Goal: Task Accomplishment & Management: Manage account settings

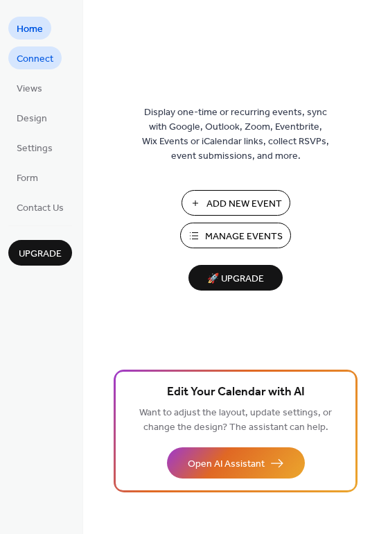
click at [46, 55] on span "Connect" at bounding box center [35, 59] width 37 height 15
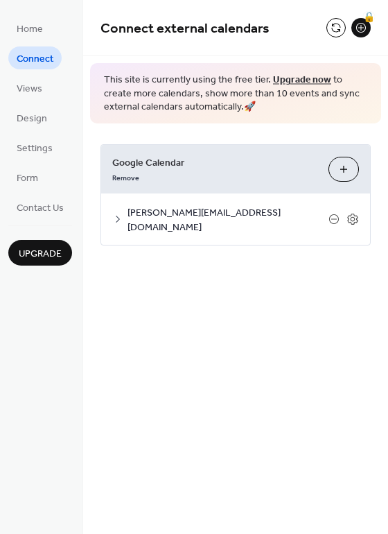
click at [255, 210] on span "[PERSON_NAME][EMAIL_ADDRESS][DOMAIN_NAME]" at bounding box center [228, 219] width 201 height 29
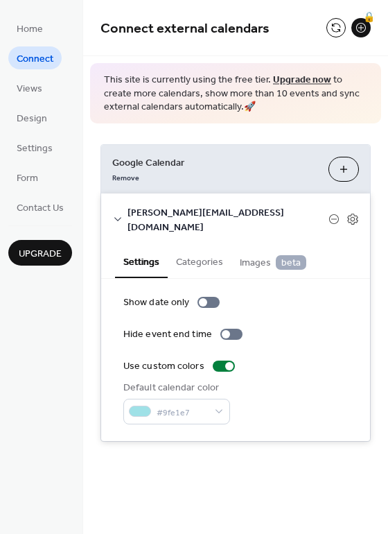
click at [266, 255] on span "Images beta" at bounding box center [273, 262] width 67 height 15
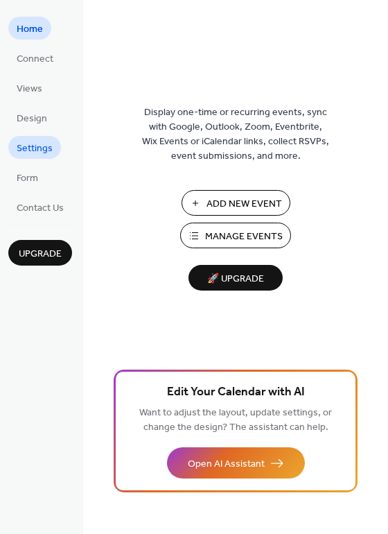
click at [42, 145] on span "Settings" at bounding box center [35, 149] width 36 height 15
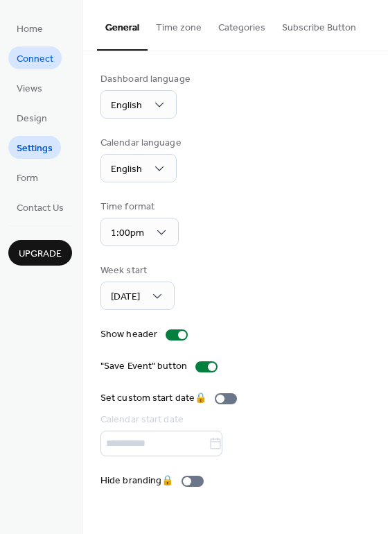
click at [32, 61] on span "Connect" at bounding box center [35, 59] width 37 height 15
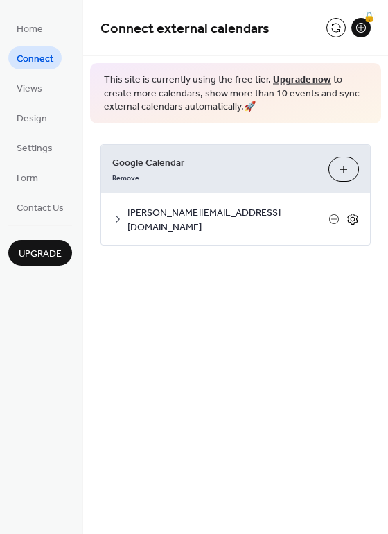
click at [355, 213] on icon at bounding box center [353, 219] width 12 height 12
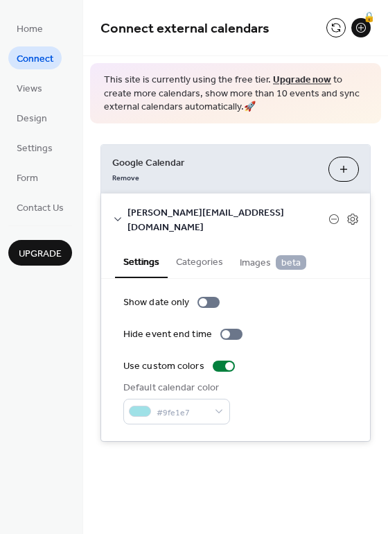
click at [204, 245] on button "Categories" at bounding box center [200, 261] width 64 height 32
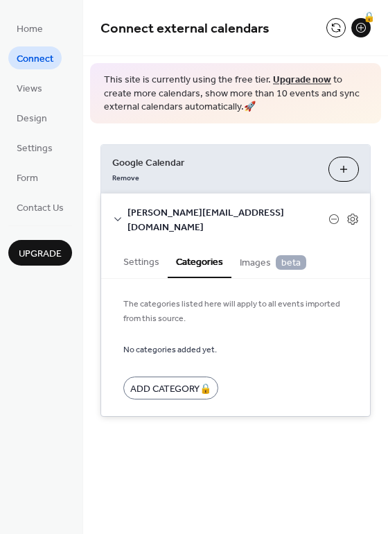
click at [154, 248] on button "Settings" at bounding box center [141, 261] width 53 height 32
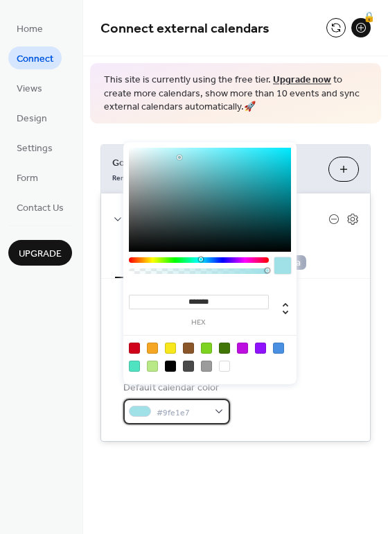
click at [201, 405] on span "#9fe1e7" at bounding box center [182, 412] width 51 height 15
click at [345, 359] on div "Use custom colors" at bounding box center [235, 366] width 225 height 15
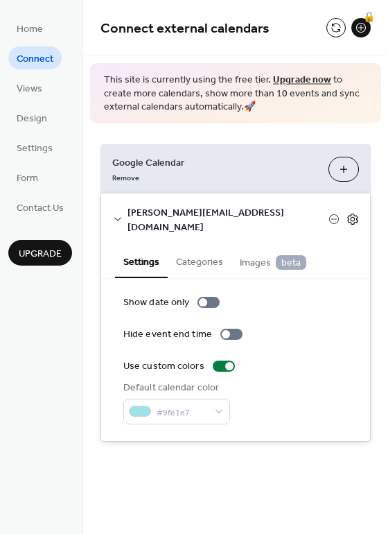
click at [353, 216] on icon at bounding box center [353, 218] width 5 height 5
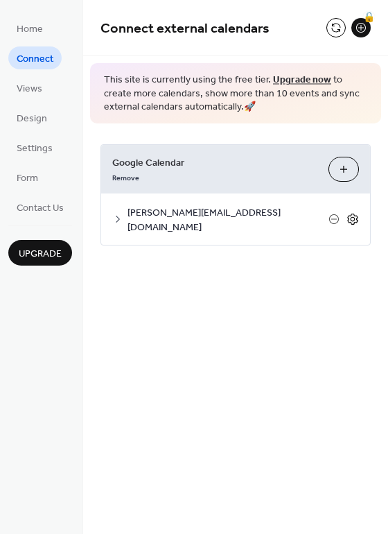
click at [352, 216] on icon at bounding box center [353, 218] width 5 height 5
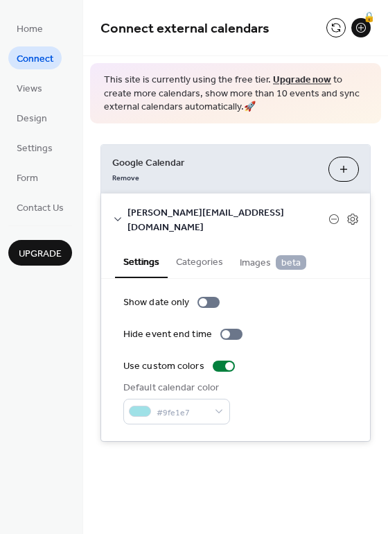
click at [251, 255] on span "Images beta" at bounding box center [273, 262] width 67 height 15
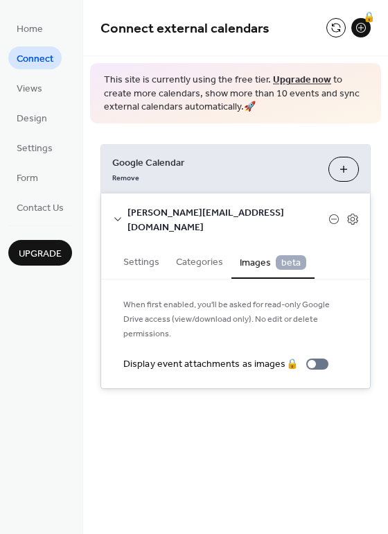
click at [341, 164] on button "Choose Calendars" at bounding box center [344, 169] width 31 height 25
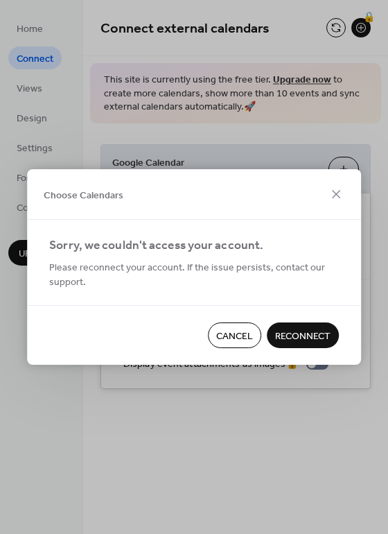
click at [302, 333] on span "Reconnect" at bounding box center [302, 337] width 55 height 15
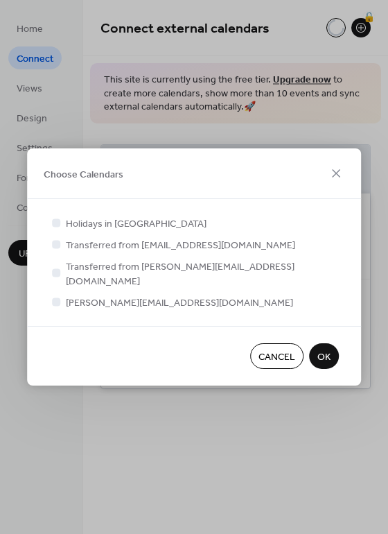
click at [327, 350] on span "OK" at bounding box center [324, 357] width 13 height 15
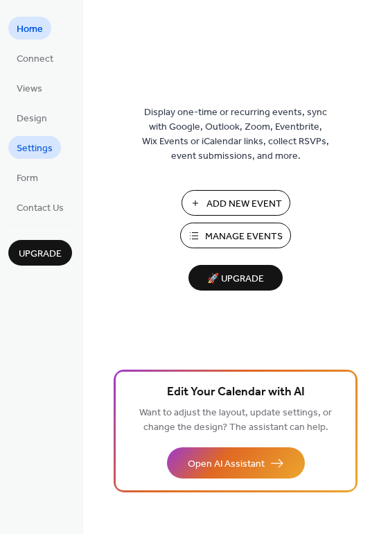
click at [39, 142] on span "Settings" at bounding box center [35, 149] width 36 height 15
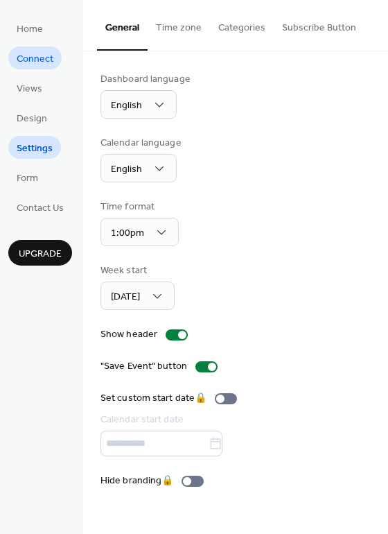
click at [25, 61] on span "Connect" at bounding box center [35, 59] width 37 height 15
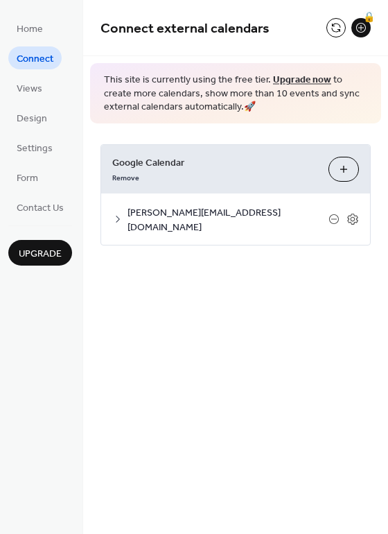
click at [348, 172] on button "Choose Calendars" at bounding box center [344, 169] width 31 height 25
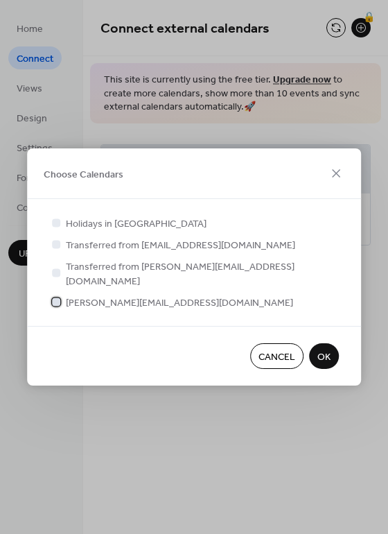
click at [139, 297] on span "[PERSON_NAME][EMAIL_ADDRESS][DOMAIN_NAME]" at bounding box center [180, 303] width 228 height 15
click at [324, 350] on span "OK" at bounding box center [324, 357] width 13 height 15
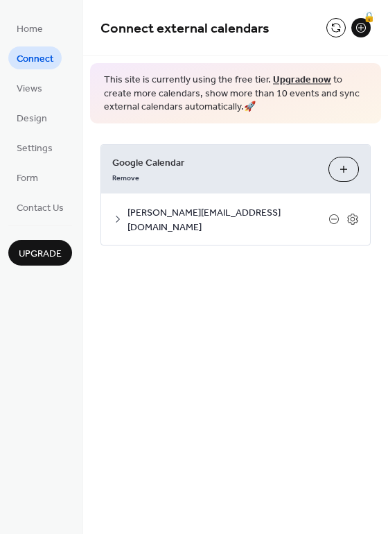
click at [338, 170] on button "Choose Calendars" at bounding box center [344, 169] width 31 height 25
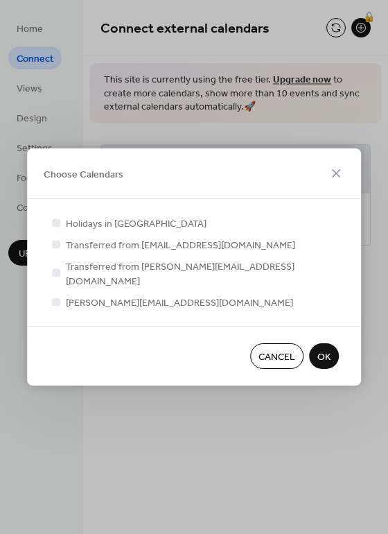
click at [59, 248] on div at bounding box center [56, 244] width 8 height 8
click at [83, 250] on span "Transferred from summer@positivepathwaysrco.com" at bounding box center [181, 246] width 230 height 15
click at [56, 248] on div at bounding box center [56, 244] width 8 height 8
click at [55, 248] on div at bounding box center [56, 244] width 8 height 8
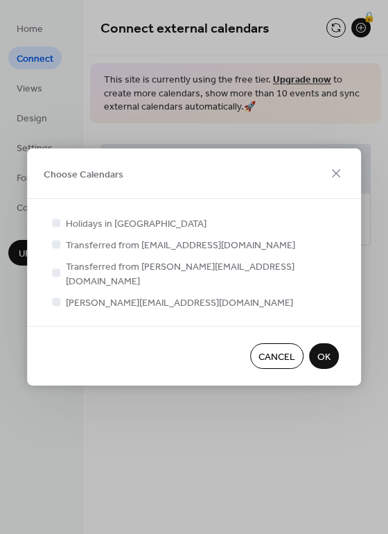
click at [323, 350] on span "OK" at bounding box center [324, 357] width 13 height 15
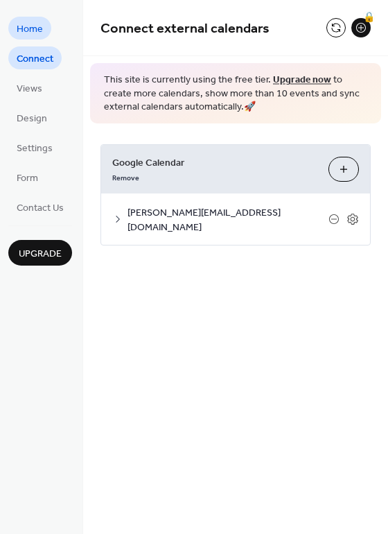
click at [37, 28] on span "Home" at bounding box center [30, 29] width 26 height 15
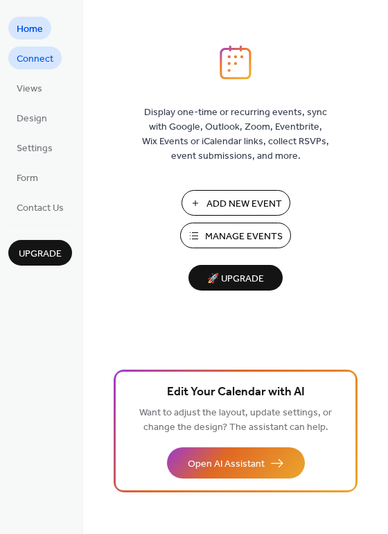
click at [30, 52] on span "Connect" at bounding box center [35, 59] width 37 height 15
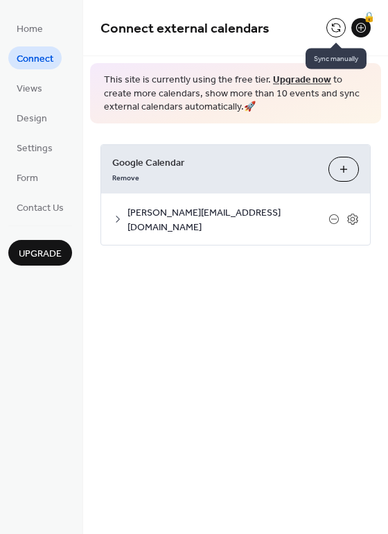
click at [335, 28] on button at bounding box center [336, 27] width 19 height 19
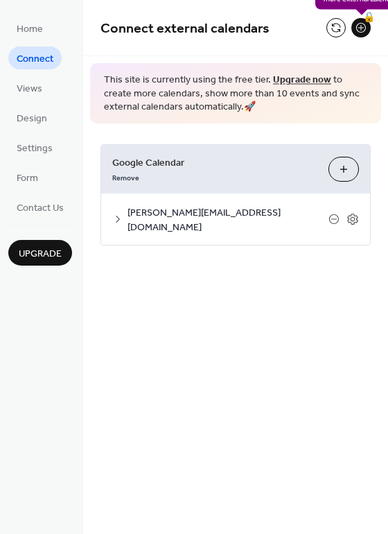
click at [361, 30] on div "🔒" at bounding box center [361, 27] width 19 height 19
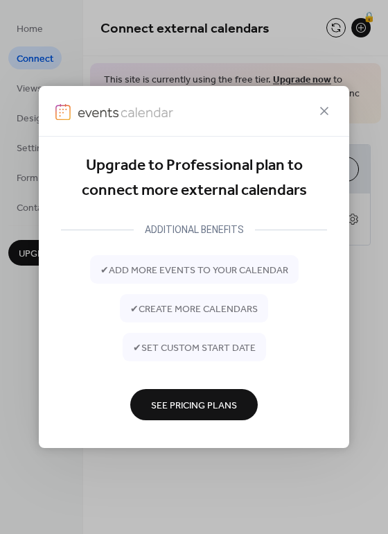
click at [193, 413] on span "See Pricing Plans" at bounding box center [194, 405] width 86 height 15
